Goal: Manage account settings

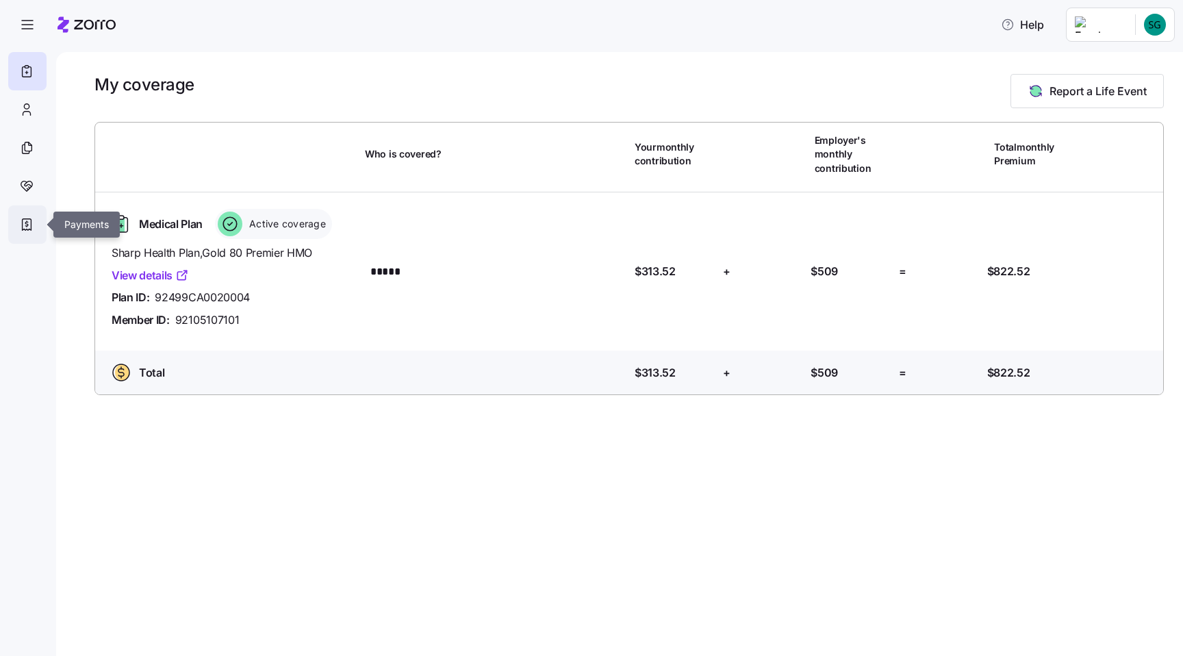
click at [28, 220] on icon at bounding box center [26, 224] width 15 height 16
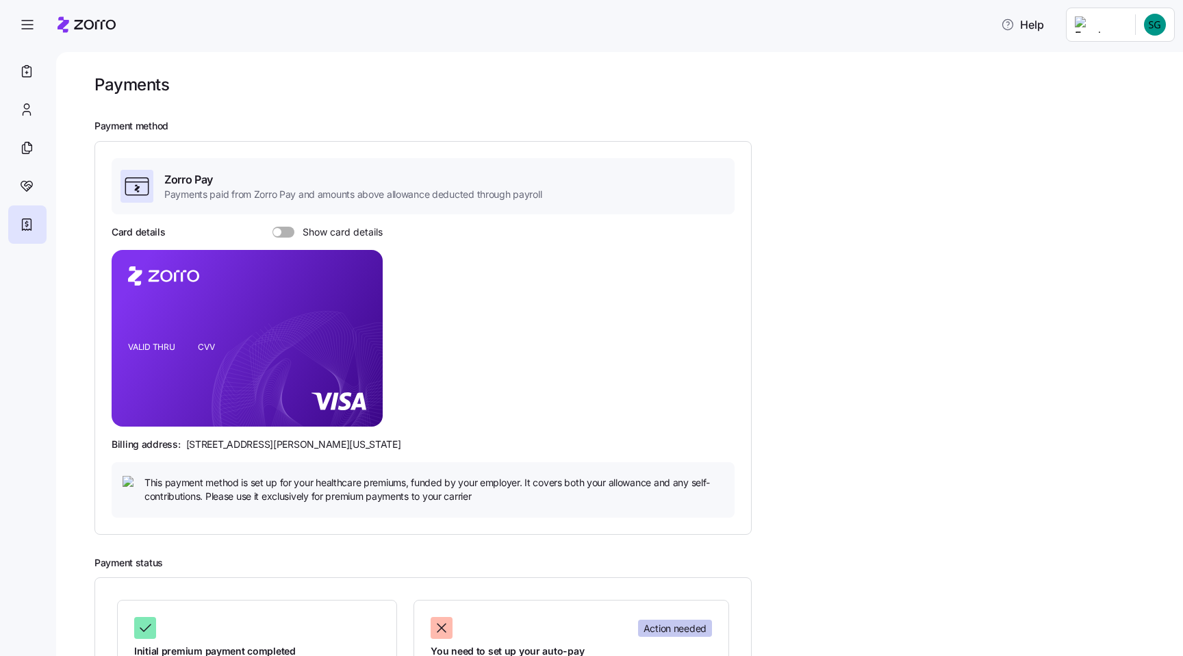
click at [290, 231] on span at bounding box center [288, 232] width 14 height 11
click at [272, 227] on input "Show card details" at bounding box center [272, 227] width 0 height 0
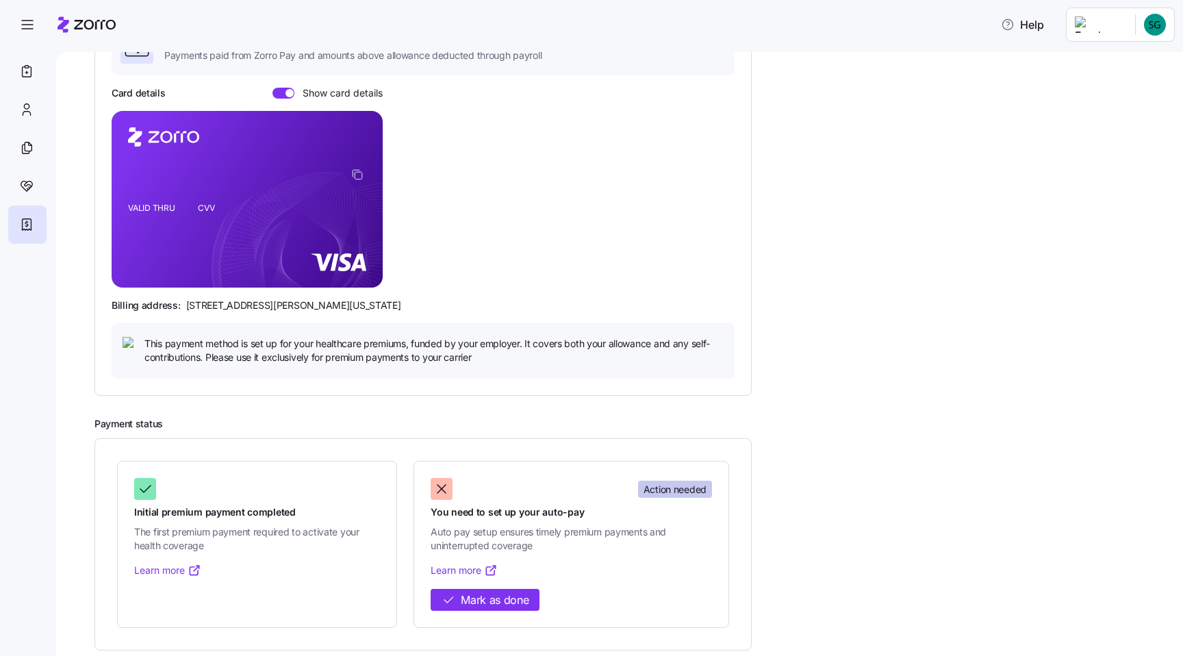
scroll to position [150, 0]
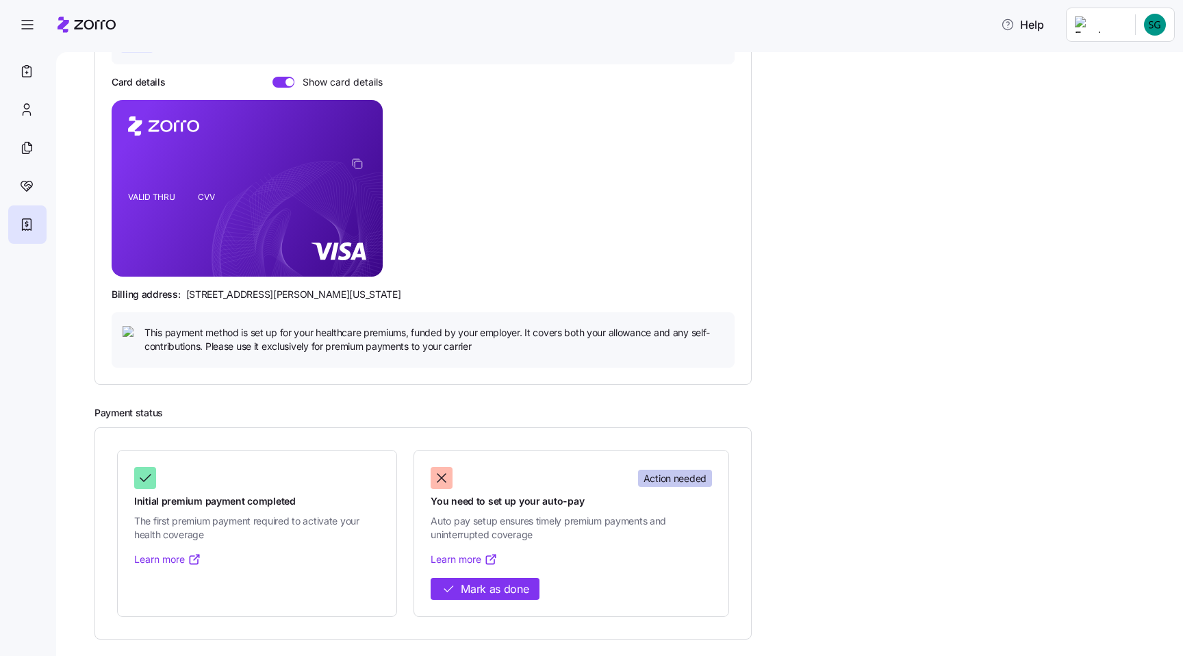
click at [466, 557] on link "Learn more" at bounding box center [464, 559] width 67 height 14
